Goal: Transaction & Acquisition: Purchase product/service

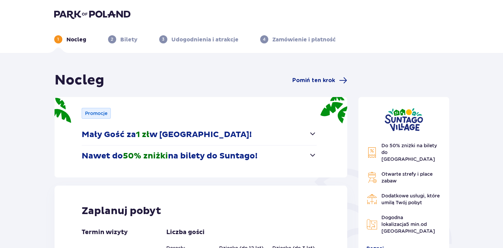
click at [310, 138] on button "Mały Gość za 1 zł w [GEOGRAPHIC_DATA]!" at bounding box center [199, 134] width 235 height 21
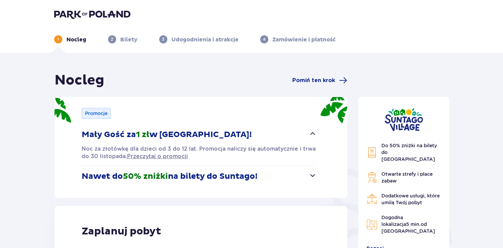
click at [293, 174] on button "Nawet do 50% zniżki na bilety do [GEOGRAPHIC_DATA]!" at bounding box center [199, 176] width 235 height 21
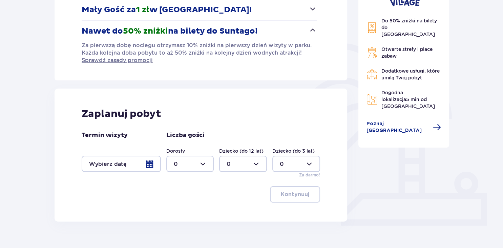
scroll to position [139, 0]
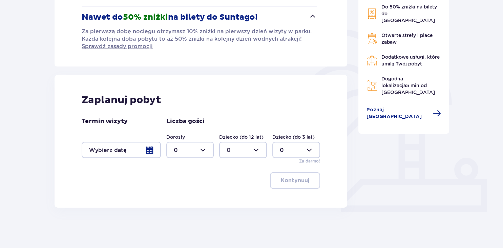
click at [143, 151] on div at bounding box center [121, 150] width 79 height 16
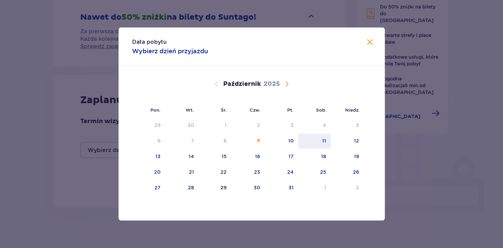
click at [316, 139] on div "11" at bounding box center [314, 140] width 33 height 15
click at [353, 140] on div "12" at bounding box center [347, 140] width 33 height 15
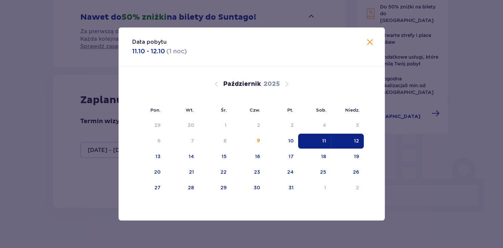
type input "11.10.25 - 12.10.25"
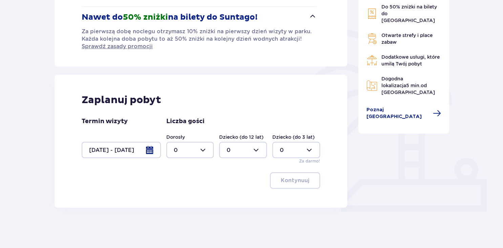
click at [204, 154] on div at bounding box center [190, 150] width 48 height 16
click at [176, 183] on div "1" at bounding box center [189, 184] width 33 height 7
type input "1"
click at [255, 149] on div at bounding box center [243, 150] width 48 height 16
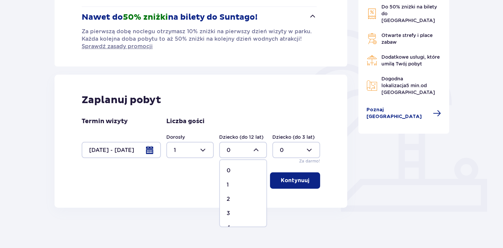
click at [231, 197] on div "2" at bounding box center [243, 198] width 33 height 7
type input "2"
click at [288, 177] on p "Kontynuuj" at bounding box center [295, 179] width 28 height 7
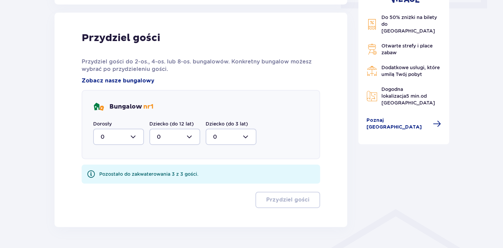
scroll to position [346, 0]
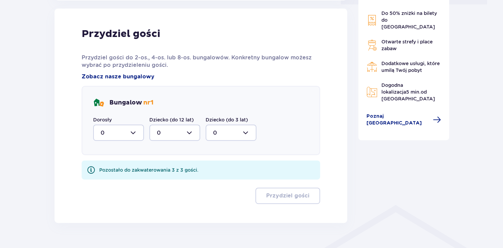
click at [127, 129] on div at bounding box center [118, 132] width 51 height 16
click at [103, 166] on div "1" at bounding box center [119, 167] width 36 height 7
type input "1"
click at [175, 133] on div at bounding box center [174, 132] width 51 height 16
click at [159, 179] on p "2" at bounding box center [158, 181] width 3 height 7
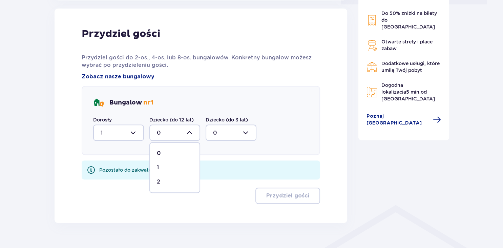
type input "2"
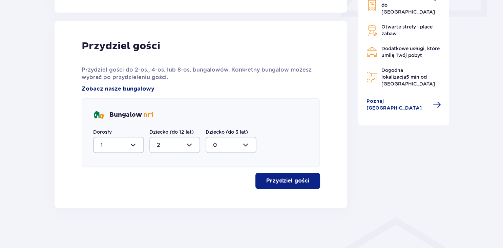
click at [134, 90] on span "Zobacz nasze bungalowy" at bounding box center [118, 88] width 73 height 7
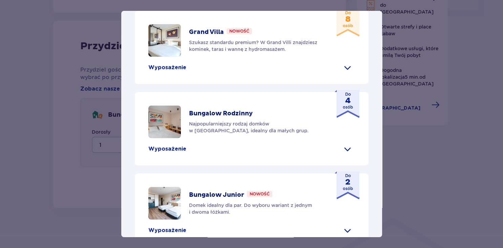
scroll to position [345, 0]
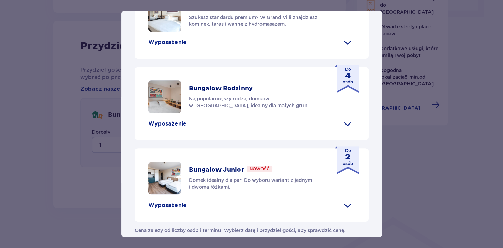
click at [428, 200] on div "Suntago Village Suntago Village to idealne miejsce dla fanów dobrej zabawy i tr…" at bounding box center [251, 124] width 503 height 248
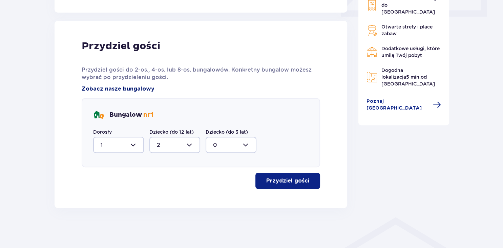
click at [122, 90] on span "Zobacz nasze bungalowy" at bounding box center [118, 88] width 73 height 7
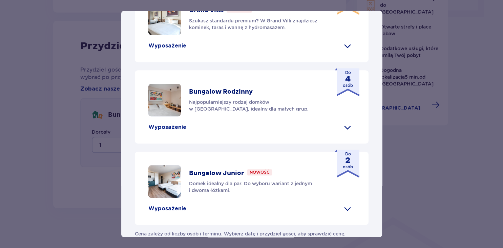
scroll to position [345, 0]
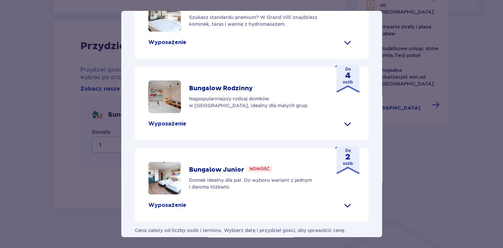
click at [173, 120] on p "Wyposażenie" at bounding box center [167, 123] width 38 height 7
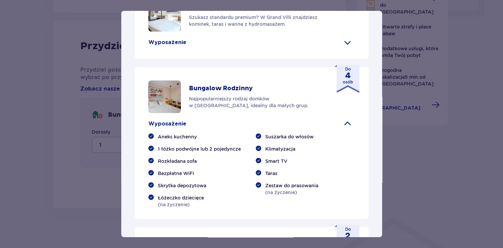
click at [437, 154] on div "Suntago Village Suntago Village to idealne miejsce dla fanów dobrej zabawy i tr…" at bounding box center [251, 124] width 503 height 248
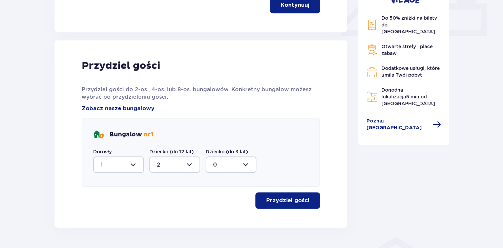
scroll to position [313, 0]
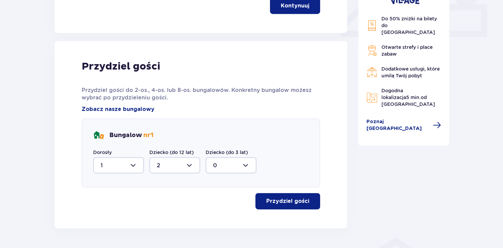
click at [270, 204] on p "Przydziel gości" at bounding box center [287, 200] width 43 height 7
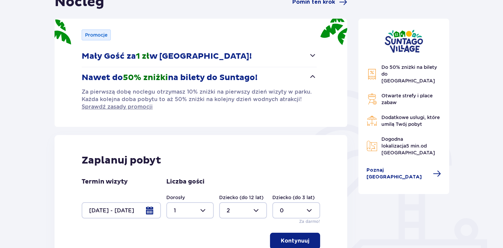
scroll to position [0, 0]
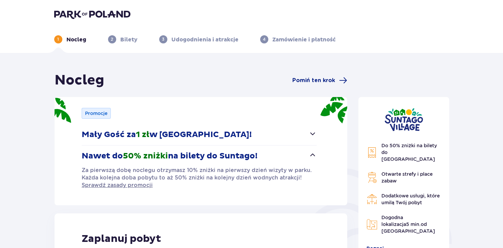
click at [314, 74] on div "Nocleg Pomiń ten krok" at bounding box center [201, 80] width 293 height 17
click at [312, 84] on span "Pomiń ten krok" at bounding box center [313, 80] width 43 height 7
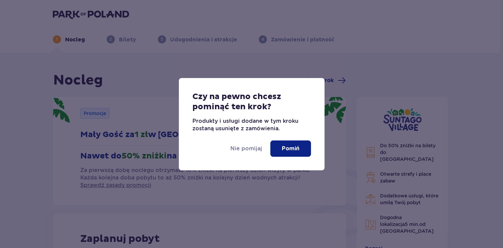
click at [280, 144] on button "Pomiń" at bounding box center [290, 148] width 41 height 16
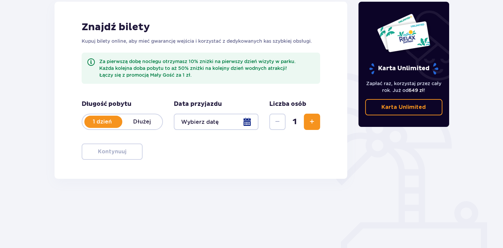
scroll to position [98, 0]
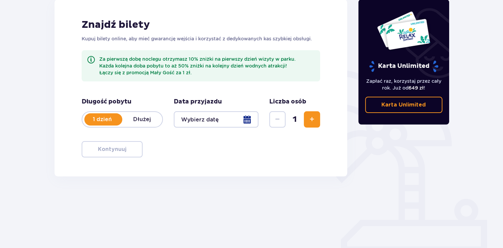
click at [211, 117] on div at bounding box center [216, 119] width 85 height 16
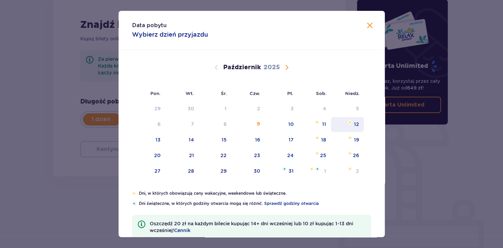
click at [351, 125] on div "12" at bounding box center [347, 124] width 33 height 15
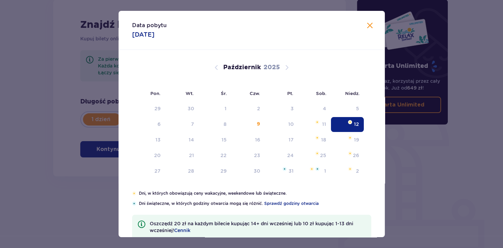
type input "12.10.25"
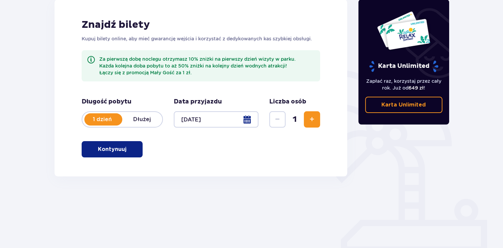
click at [310, 116] on span "Zwiększ" at bounding box center [312, 119] width 8 height 8
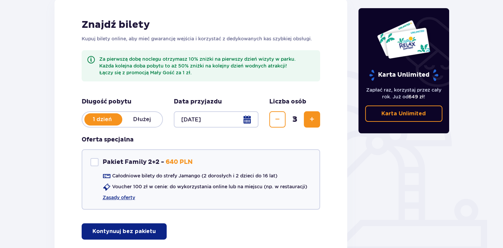
click at [112, 232] on p "Kontynuuj bez pakietu" at bounding box center [123, 230] width 63 height 7
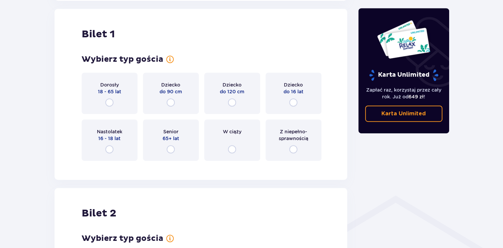
scroll to position [355, 0]
click at [228, 103] on div "Dziecko do 120 cm" at bounding box center [232, 92] width 56 height 41
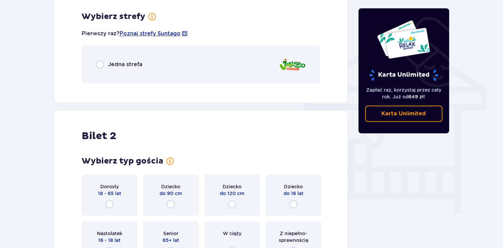
scroll to position [521, 0]
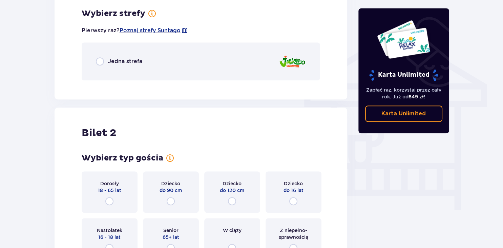
drag, startPoint x: 108, startPoint y: 62, endPoint x: 103, endPoint y: 69, distance: 8.0
click at [103, 69] on div "Jedna strefa" at bounding box center [201, 61] width 239 height 38
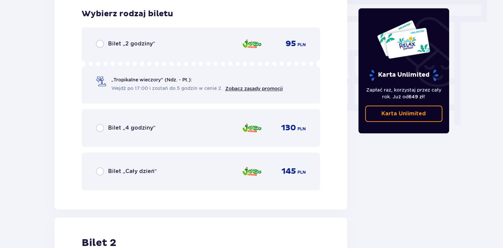
scroll to position [606, 0]
click at [98, 172] on input "radio" at bounding box center [100, 171] width 8 height 8
radio input "true"
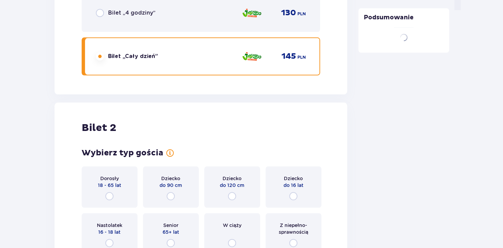
scroll to position [814, 0]
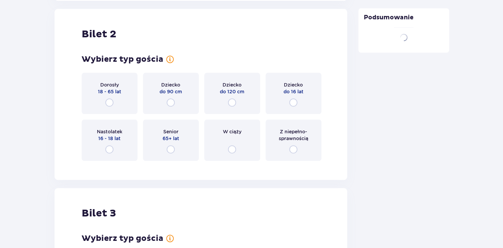
click at [230, 99] on input "radio" at bounding box center [232, 102] width 8 height 8
radio input "true"
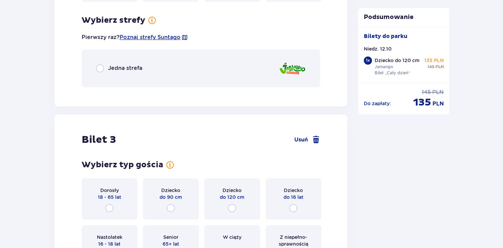
click at [103, 226] on div "Dorosły 18 - 65 lat Dziecko do 90 cm Dziecko do 120 cm Dziecko do 16 lat Nastol…" at bounding box center [201, 222] width 239 height 88
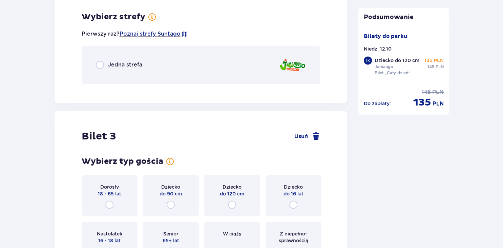
scroll to position [979, 0]
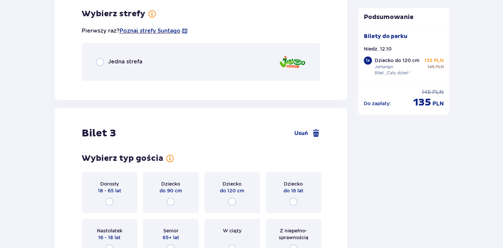
click at [102, 60] on input "radio" at bounding box center [100, 62] width 8 height 8
radio input "true"
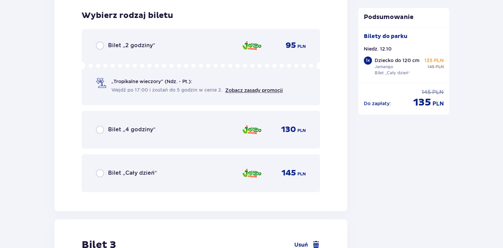
scroll to position [1065, 0]
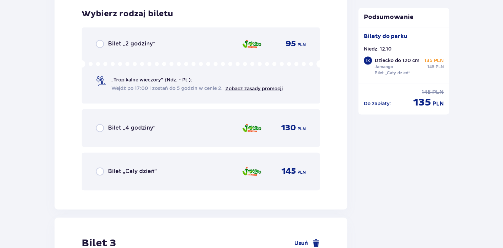
click at [109, 171] on span "Bilet „Cały dzień”" at bounding box center [132, 170] width 49 height 7
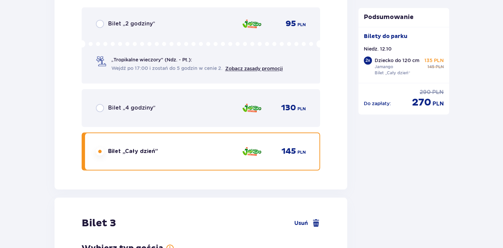
scroll to position [1273, 0]
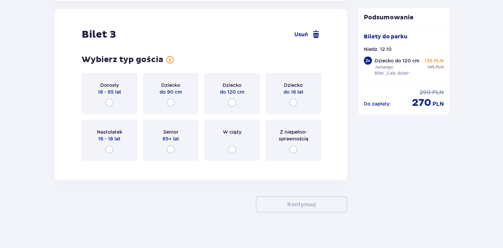
click at [112, 105] on input "radio" at bounding box center [109, 103] width 8 height 8
radio input "true"
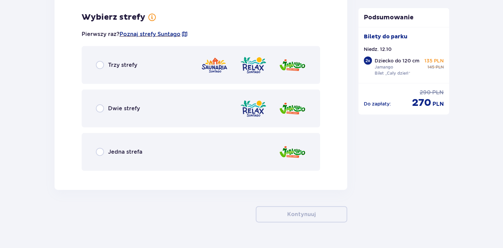
scroll to position [1438, 0]
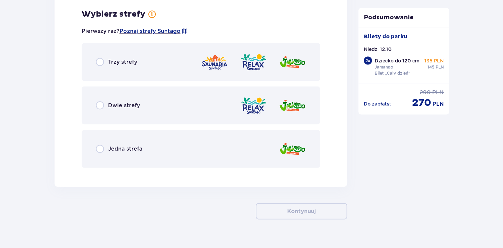
click at [249, 146] on div "Jedna strefa" at bounding box center [201, 149] width 239 height 38
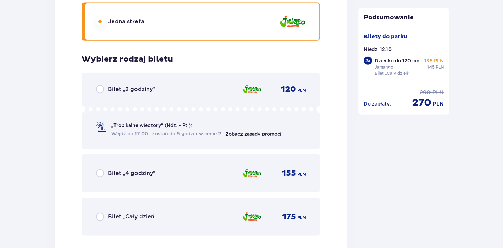
scroll to position [1644, 0]
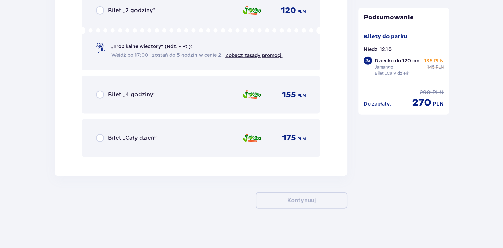
click at [97, 138] on input "radio" at bounding box center [100, 138] width 8 height 8
radio input "true"
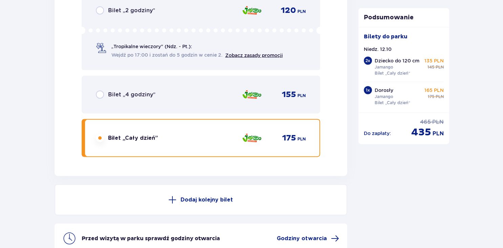
click at [295, 199] on button "Dodaj kolejny bilet" at bounding box center [201, 199] width 293 height 31
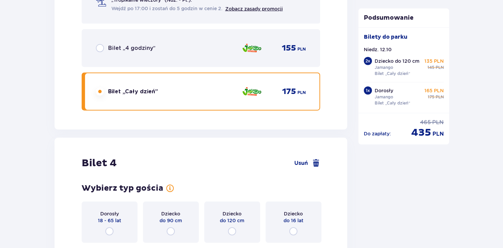
scroll to position [1681, 0]
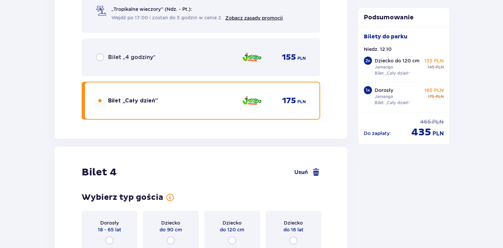
click at [316, 166] on div "Bilet 4 Usuń" at bounding box center [201, 172] width 239 height 13
click at [316, 169] on span at bounding box center [316, 172] width 8 height 8
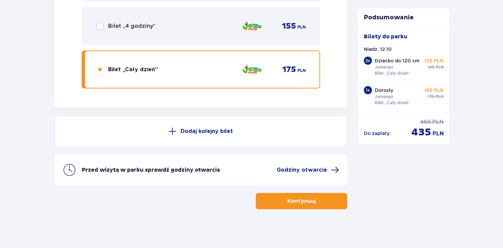
scroll to position [1713, 0]
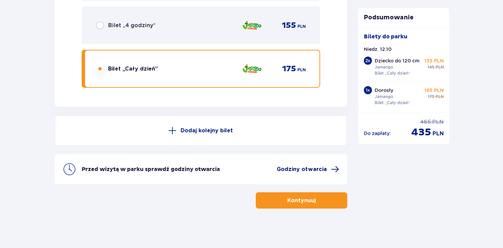
click at [312, 167] on span "Godziny otwarcia" at bounding box center [302, 168] width 50 height 7
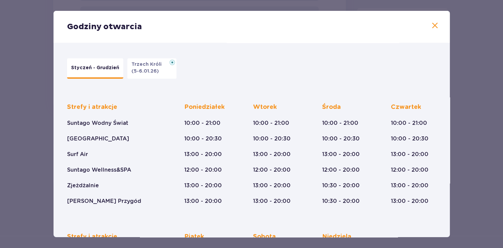
click at [435, 26] on span at bounding box center [435, 26] width 8 height 8
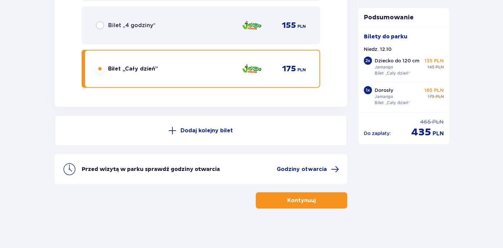
click at [321, 200] on button "Kontynuuj" at bounding box center [301, 200] width 91 height 16
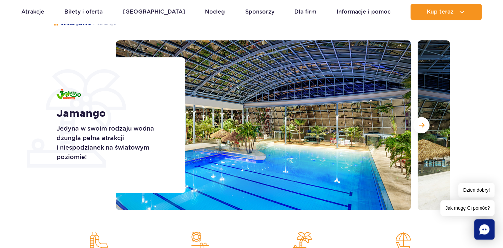
scroll to position [60, 0]
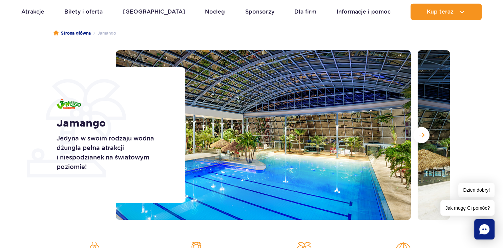
click at [66, 62] on div "Jamango Jedyna w swoim rodzaju wodna dżungla pełna atrakcji i niespodzianek na …" at bounding box center [251, 134] width 407 height 169
click at [425, 128] on button "Następny slajd" at bounding box center [421, 135] width 16 height 16
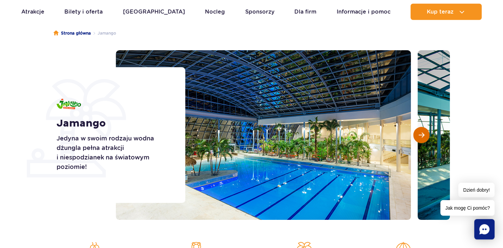
click at [425, 128] on button "Następny slajd" at bounding box center [421, 135] width 16 height 16
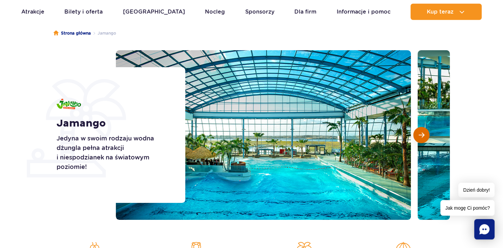
click at [425, 128] on button "Następny slajd" at bounding box center [421, 135] width 16 height 16
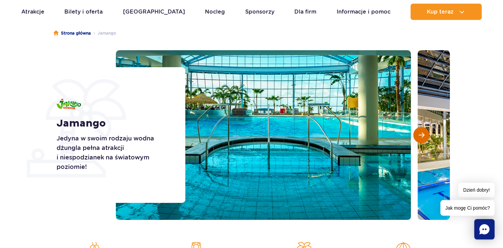
click at [425, 128] on button "Następny slajd" at bounding box center [421, 135] width 16 height 16
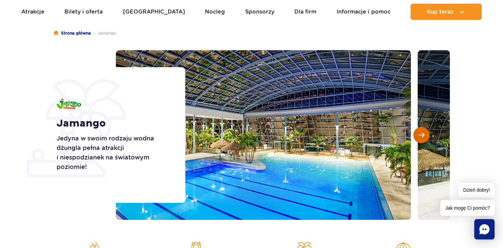
click at [424, 132] on span "Następny slajd" at bounding box center [422, 135] width 6 height 6
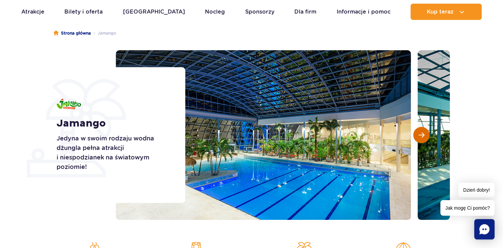
click at [424, 132] on span "Następny slajd" at bounding box center [422, 135] width 6 height 6
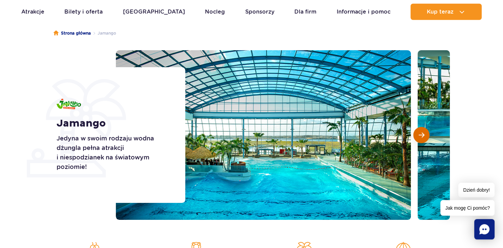
click at [424, 132] on span "Następny slajd" at bounding box center [422, 135] width 6 height 6
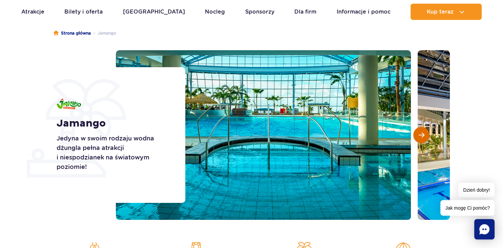
click at [424, 132] on span "Następny slajd" at bounding box center [422, 135] width 6 height 6
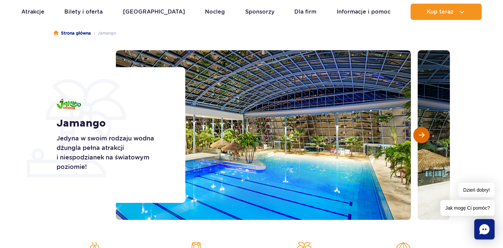
click at [424, 132] on span "Następny slajd" at bounding box center [422, 135] width 6 height 6
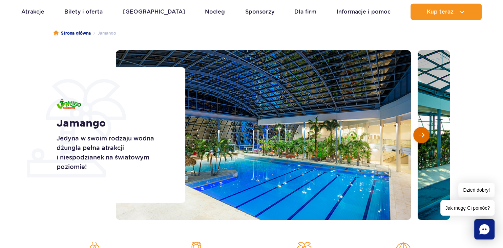
click at [424, 132] on span "Następny slajd" at bounding box center [422, 135] width 6 height 6
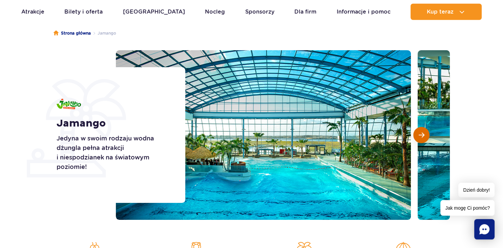
click at [424, 132] on span "Następny slajd" at bounding box center [422, 135] width 6 height 6
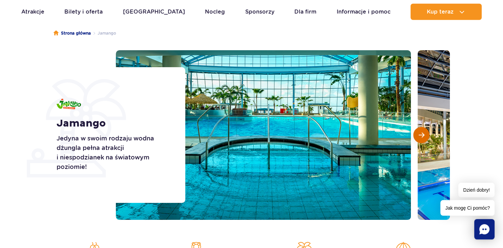
click at [424, 132] on span "Następny slajd" at bounding box center [422, 135] width 6 height 6
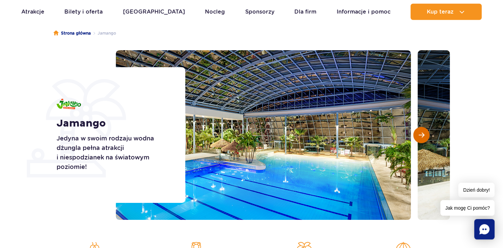
click at [424, 132] on span "Następny slajd" at bounding box center [422, 135] width 6 height 6
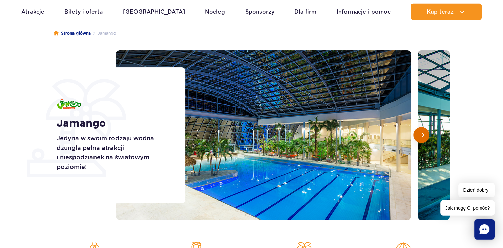
click at [424, 132] on span "Następny slajd" at bounding box center [422, 135] width 6 height 6
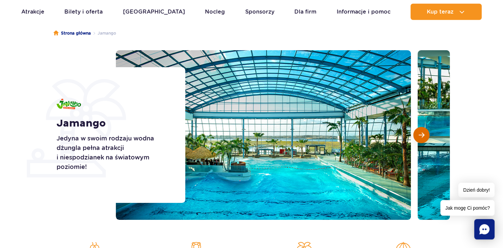
click at [424, 132] on span "Następny slajd" at bounding box center [422, 135] width 6 height 6
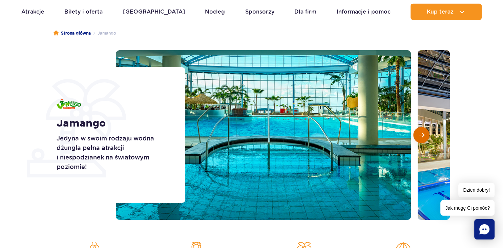
click at [424, 132] on span "Następny slajd" at bounding box center [422, 135] width 6 height 6
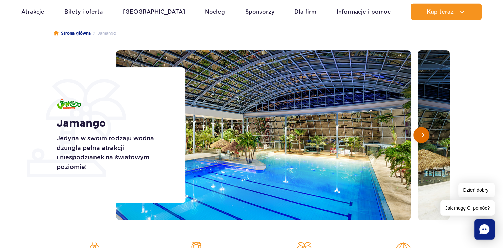
click at [424, 132] on span "Następny slajd" at bounding box center [422, 135] width 6 height 6
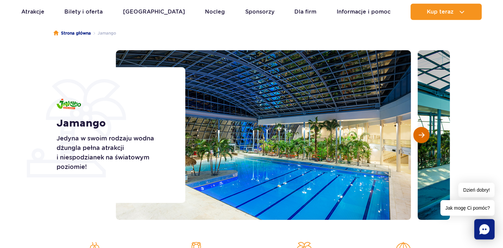
click at [424, 132] on span "Następny slajd" at bounding box center [422, 135] width 6 height 6
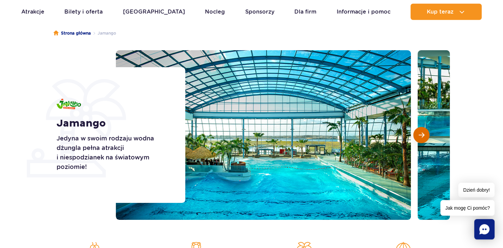
click at [424, 132] on span "Następny slajd" at bounding box center [422, 135] width 6 height 6
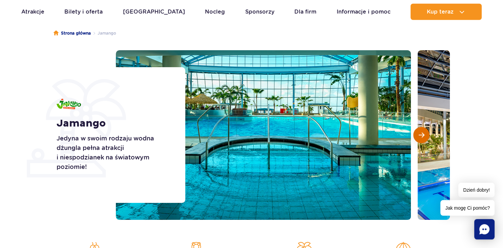
click at [424, 132] on span "Następny slajd" at bounding box center [422, 135] width 6 height 6
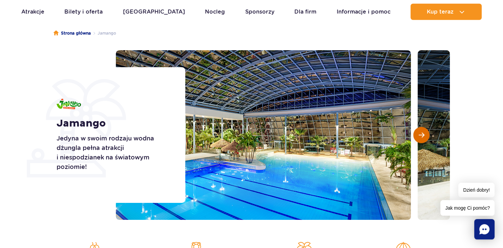
click at [424, 132] on span "Następny slajd" at bounding box center [422, 135] width 6 height 6
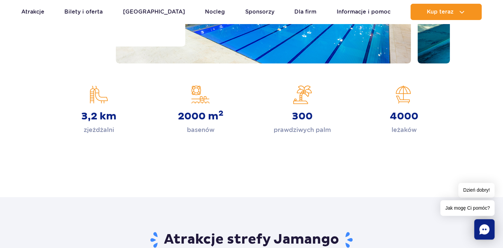
scroll to position [0, 0]
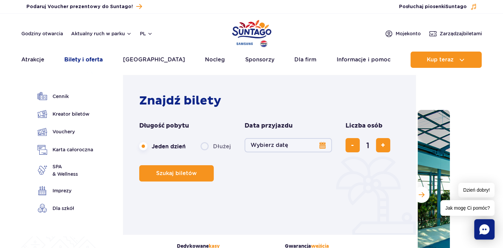
click at [85, 58] on link "Bilety i oferta" at bounding box center [83, 59] width 38 height 16
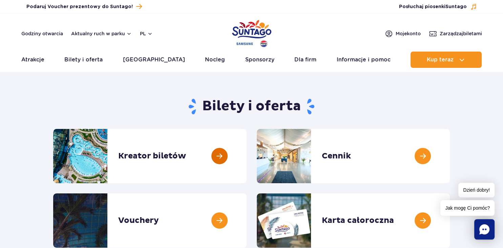
click at [247, 161] on link at bounding box center [247, 156] width 0 height 54
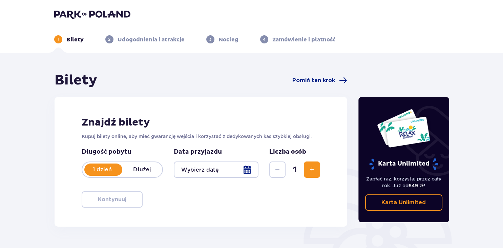
click at [206, 172] on div at bounding box center [216, 169] width 85 height 16
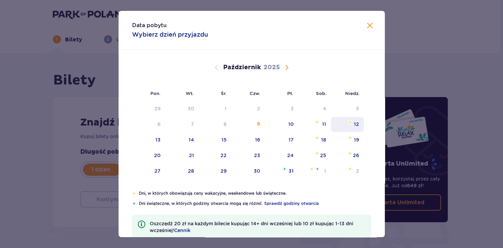
click at [351, 122] on img "niedziela, 12 października 2025" at bounding box center [350, 122] width 4 height 4
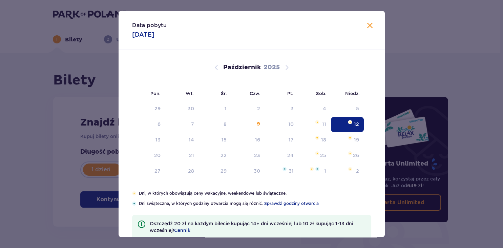
type input "[DATE]"
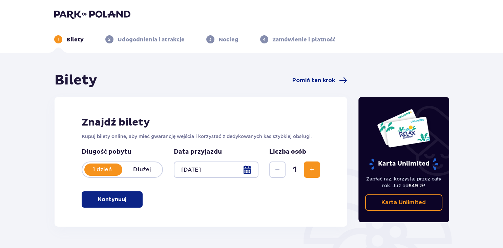
click at [120, 199] on p "Kontynuuj" at bounding box center [112, 198] width 28 height 7
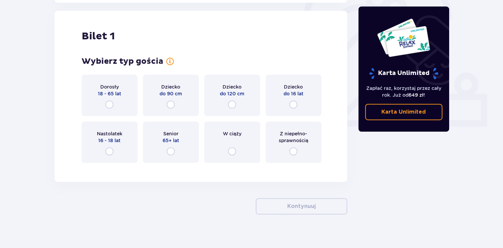
scroll to position [226, 0]
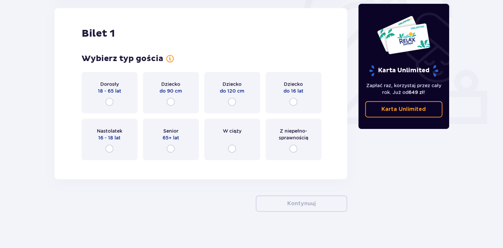
click at [109, 99] on input "radio" at bounding box center [109, 102] width 8 height 8
radio input "true"
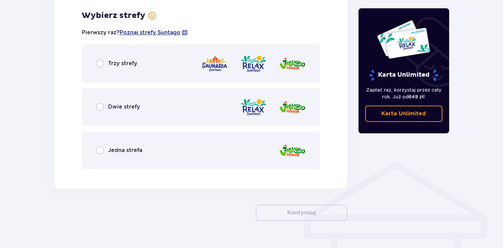
scroll to position [392, 0]
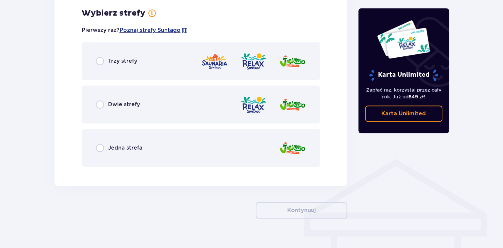
click at [109, 98] on div "Dwie strefy" at bounding box center [201, 104] width 239 height 38
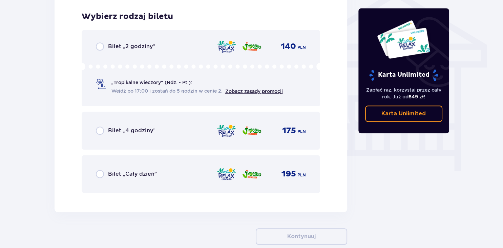
scroll to position [564, 0]
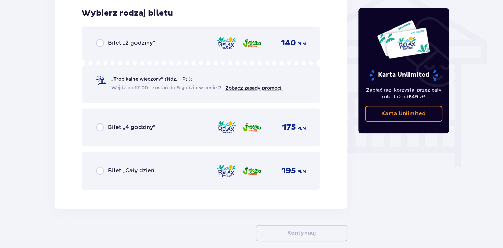
click at [99, 170] on input "radio" at bounding box center [100, 170] width 8 height 8
radio input "true"
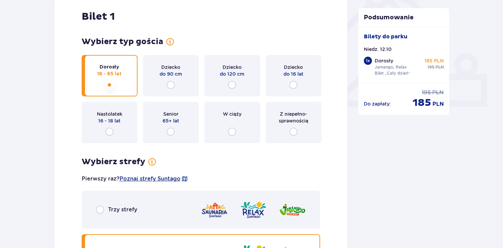
scroll to position [0, 0]
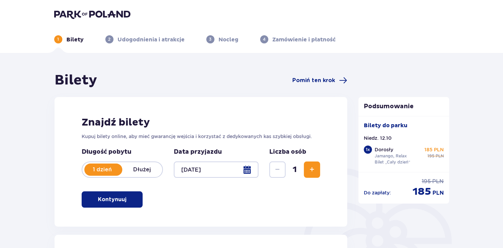
click at [88, 12] on img at bounding box center [92, 13] width 76 height 9
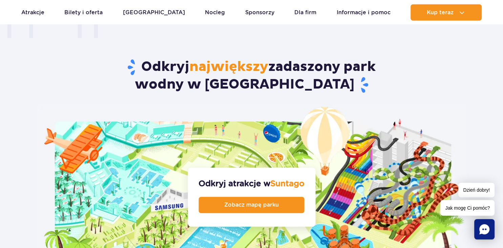
scroll to position [715, 0]
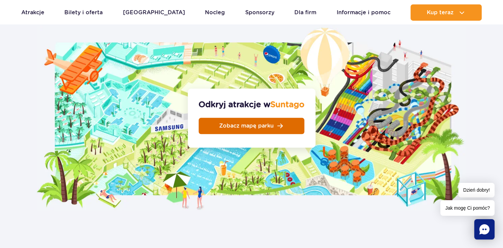
click at [239, 118] on link "Zobacz mapę parku" at bounding box center [252, 126] width 106 height 16
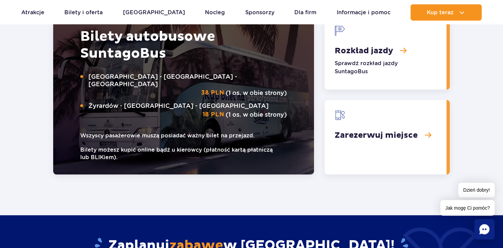
scroll to position [1095, 0]
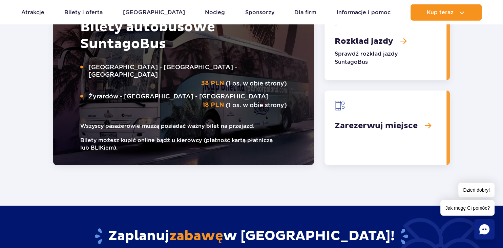
click at [357, 112] on link "Zarezerwuj miejsce" at bounding box center [386, 127] width 122 height 75
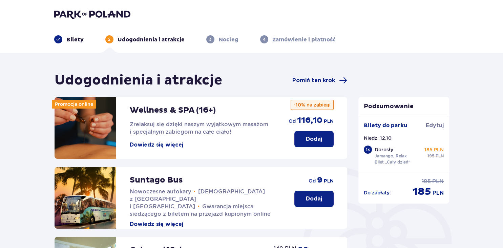
click at [71, 41] on p "Bilety" at bounding box center [74, 39] width 17 height 7
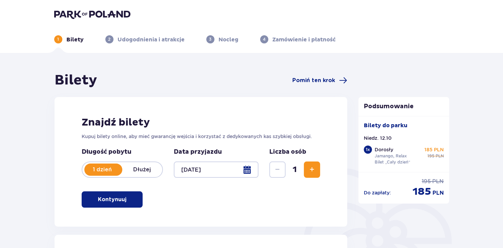
click at [120, 199] on p "Kontynuuj" at bounding box center [112, 198] width 28 height 7
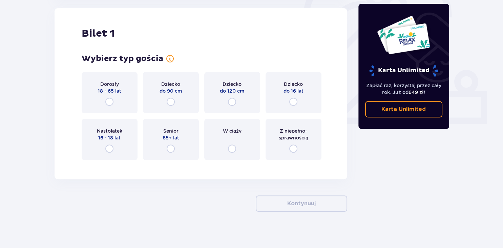
scroll to position [230, 0]
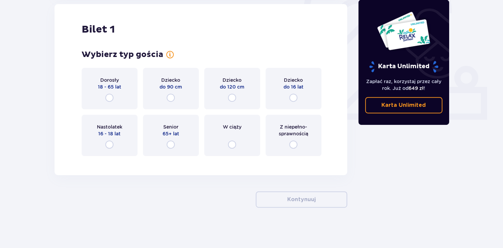
click at [113, 96] on input "radio" at bounding box center [109, 97] width 8 height 8
radio input "true"
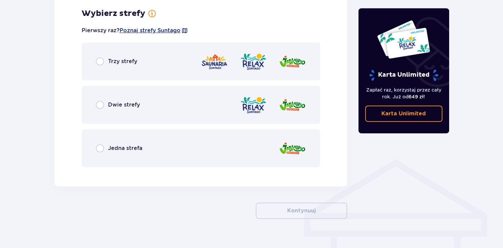
scroll to position [392, 0]
click at [98, 147] on input "radio" at bounding box center [100, 148] width 8 height 8
radio input "true"
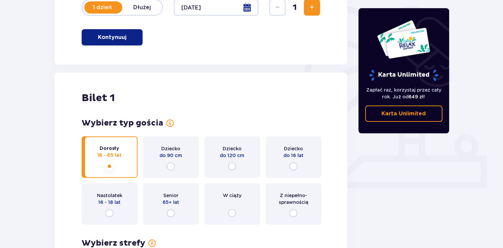
scroll to position [0, 0]
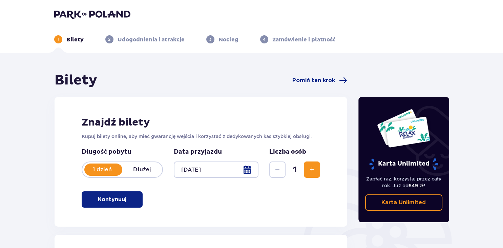
click at [145, 169] on p "Dłużej" at bounding box center [142, 169] width 40 height 7
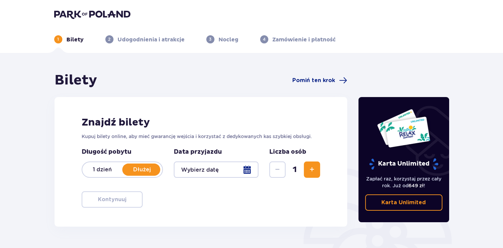
click at [217, 166] on div at bounding box center [216, 169] width 85 height 16
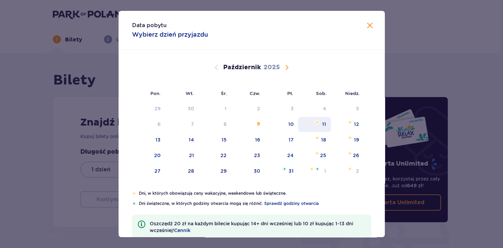
click at [323, 119] on div "11" at bounding box center [314, 124] width 33 height 15
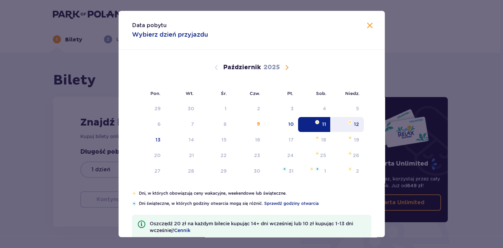
click at [355, 123] on div "12" at bounding box center [356, 124] width 5 height 7
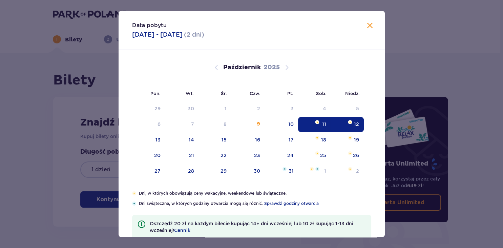
type input "11.10.25 - 12.10.25"
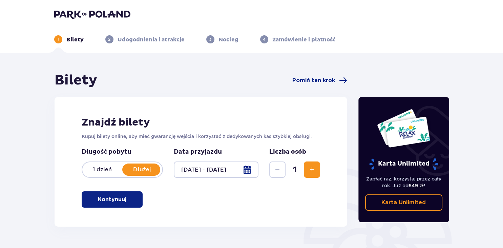
click at [319, 174] on button "Zwiększ" at bounding box center [312, 169] width 16 height 16
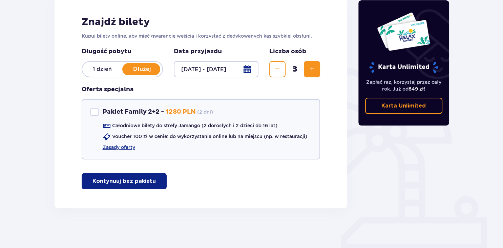
scroll to position [101, 0]
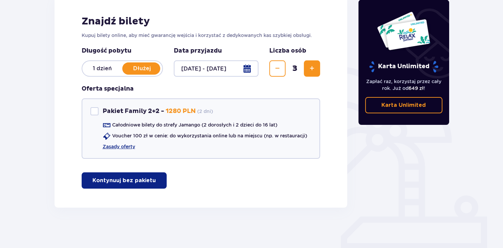
click at [120, 181] on p "Kontynuuj bez pakietu" at bounding box center [123, 179] width 63 height 7
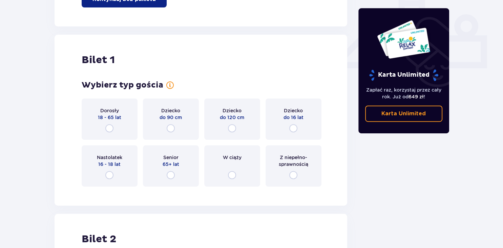
scroll to position [308, 0]
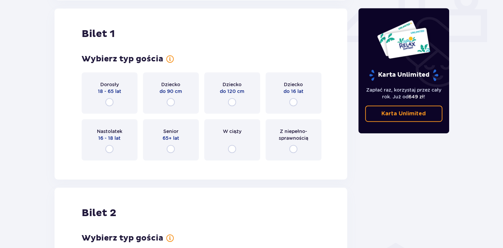
click at [232, 109] on div "Dziecko do 120 cm" at bounding box center [232, 92] width 56 height 41
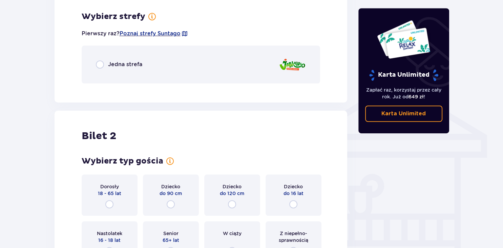
scroll to position [473, 0]
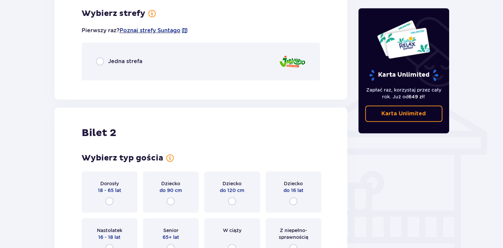
click at [123, 62] on span "Jedna strefa" at bounding box center [125, 61] width 34 height 7
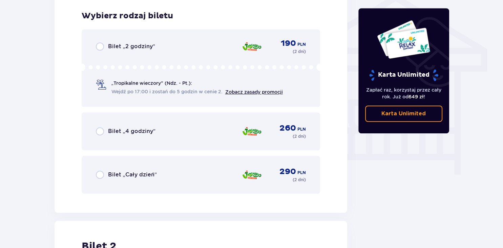
scroll to position [559, 0]
